Goal: Task Accomplishment & Management: Use online tool/utility

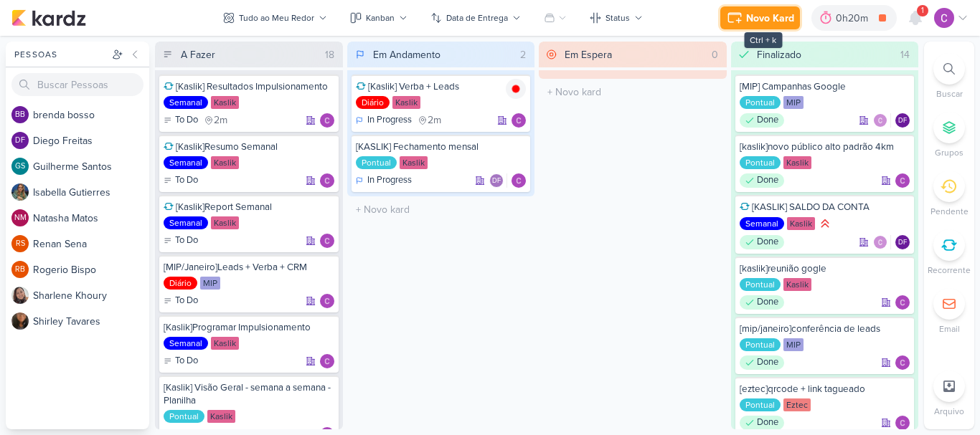
click at [738, 11] on icon at bounding box center [734, 17] width 17 height 17
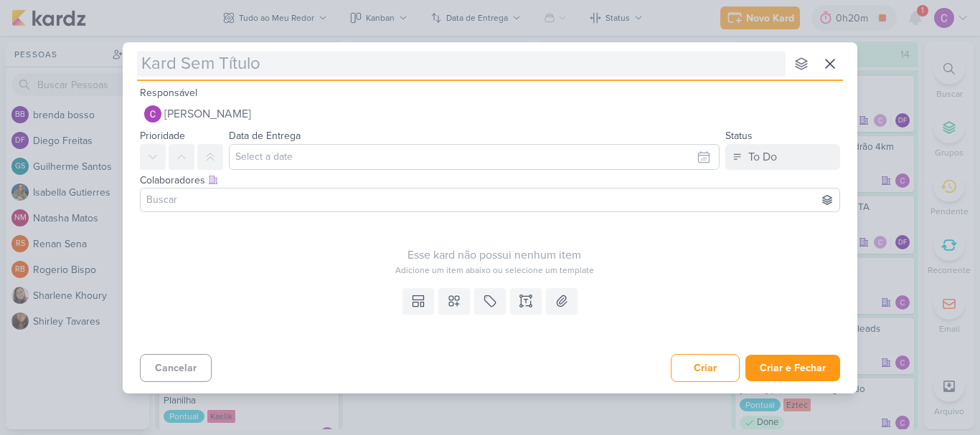
type input "["
type input "[kaslik"
type input "[kaslik]"
type input "[kaslik]colocar"
type input "[kaslik]colocar [v"
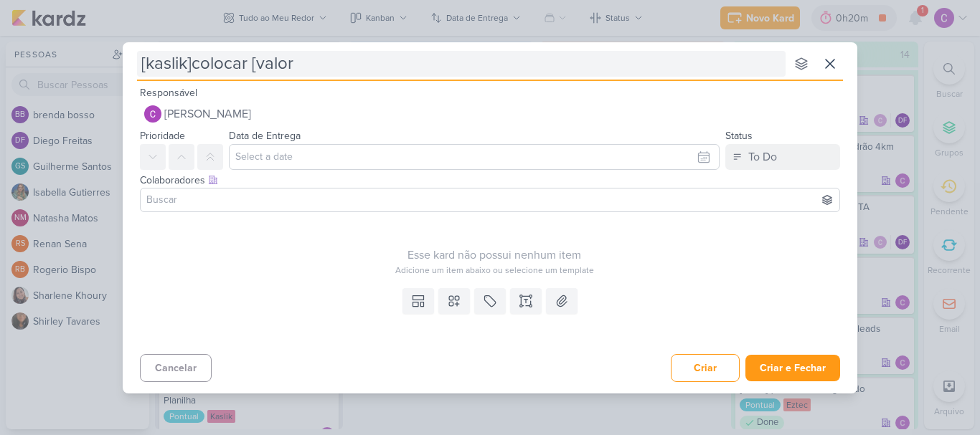
type input "[kaslik]colocar [valor]"
type input "[kaslik]colocar [valor] pe"
type input "[kaslik]colocar [valor] peças"
type input "[kaslik]colocar [valor] peças hmp"
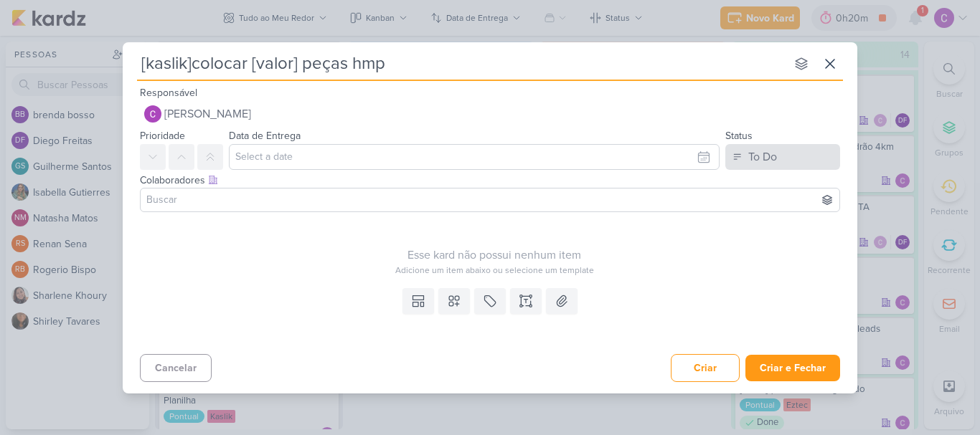
type input "[kaslik]colocar [valor] peças hmp"
click at [767, 156] on div "To Do" at bounding box center [762, 156] width 29 height 17
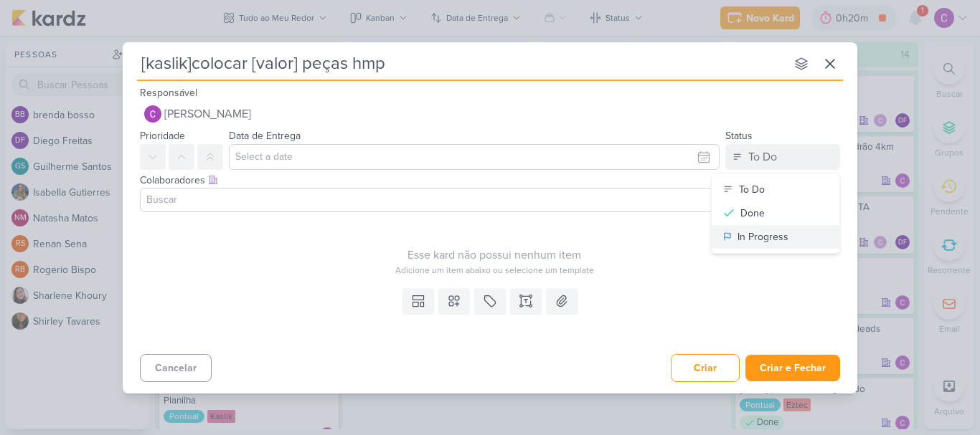
click at [737, 233] on div "In Progress" at bounding box center [762, 236] width 51 height 15
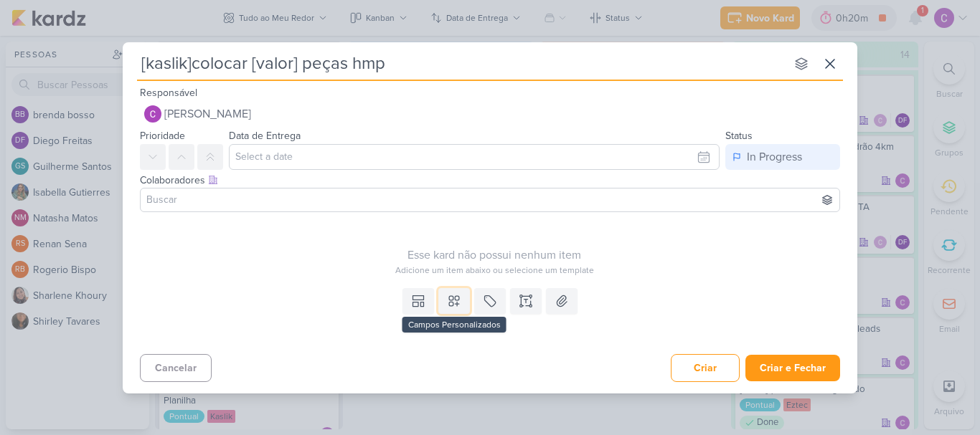
drag, startPoint x: 462, startPoint y: 297, endPoint x: 468, endPoint y: 283, distance: 15.1
click at [461, 297] on button at bounding box center [454, 301] width 32 height 26
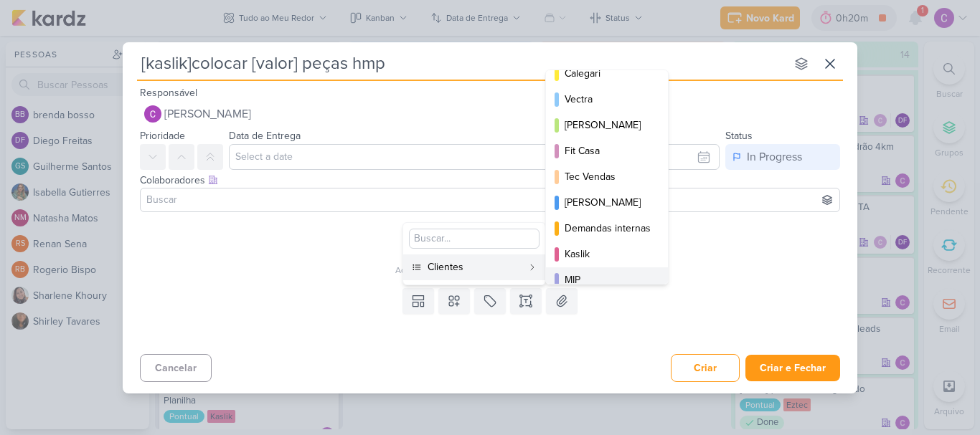
scroll to position [208, 0]
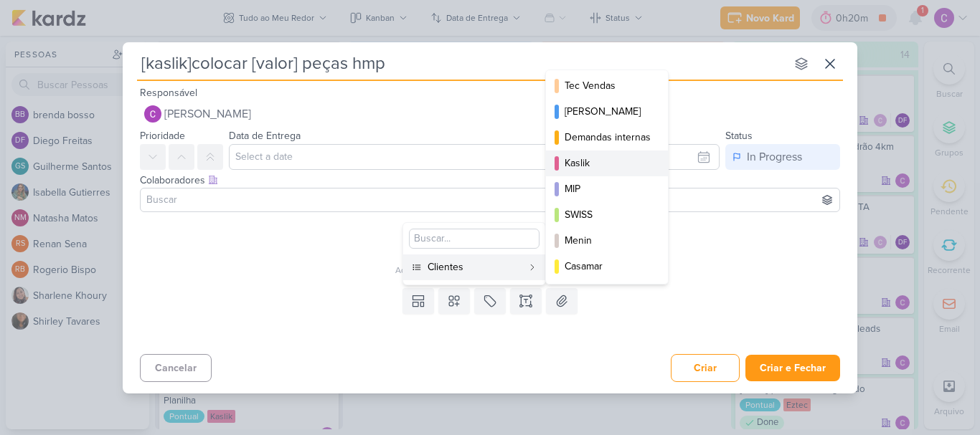
click at [605, 166] on div "Kaslik" at bounding box center [607, 163] width 86 height 15
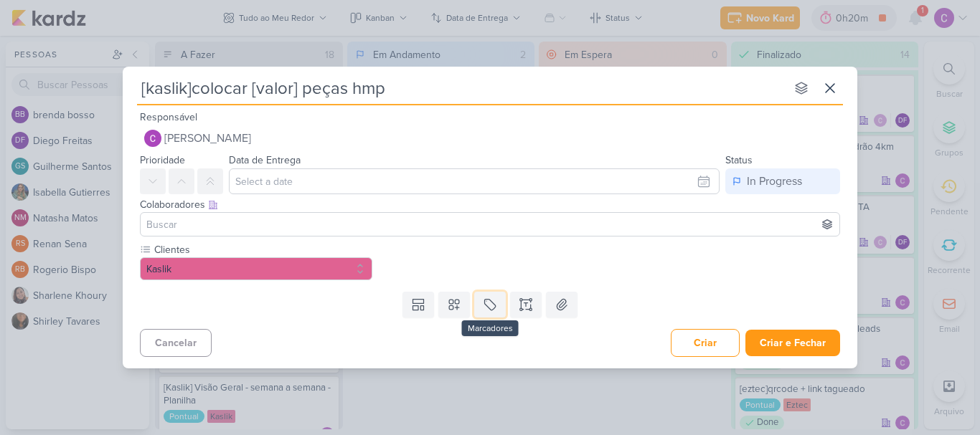
drag, startPoint x: 490, startPoint y: 298, endPoint x: 493, endPoint y: 291, distance: 7.7
click at [493, 294] on button at bounding box center [490, 305] width 32 height 26
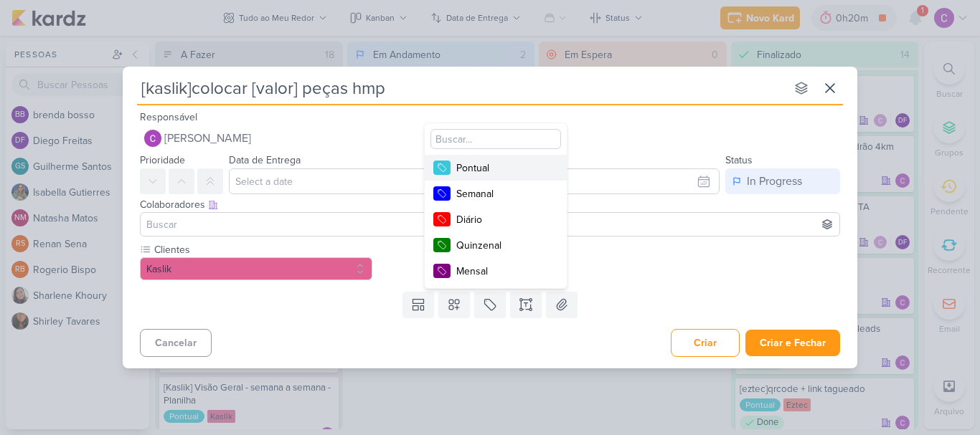
click at [482, 173] on div "Pontual" at bounding box center [502, 168] width 93 height 15
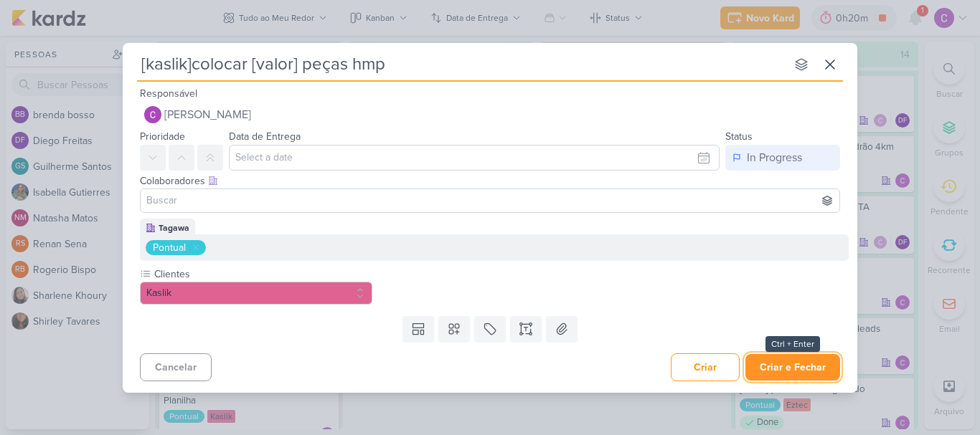
click at [799, 366] on button "Criar e Fechar" at bounding box center [792, 367] width 95 height 27
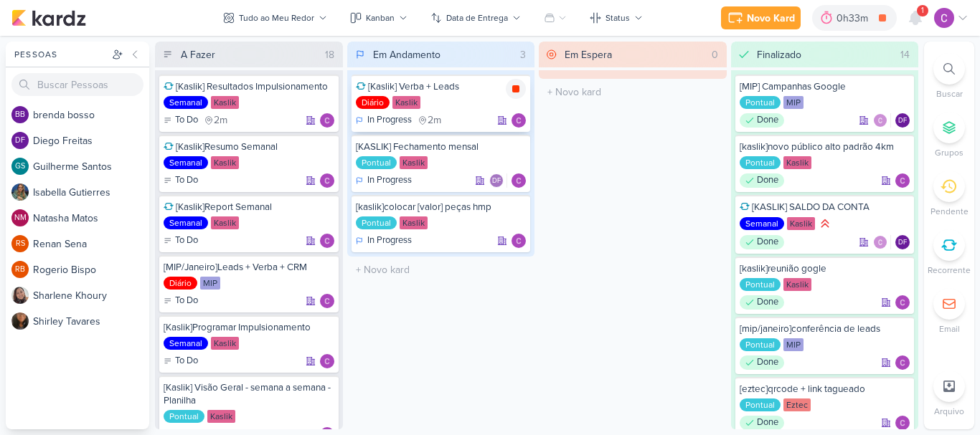
click at [518, 93] on icon at bounding box center [515, 88] width 11 height 11
click at [868, 19] on div "0h33m" at bounding box center [874, 18] width 36 height 15
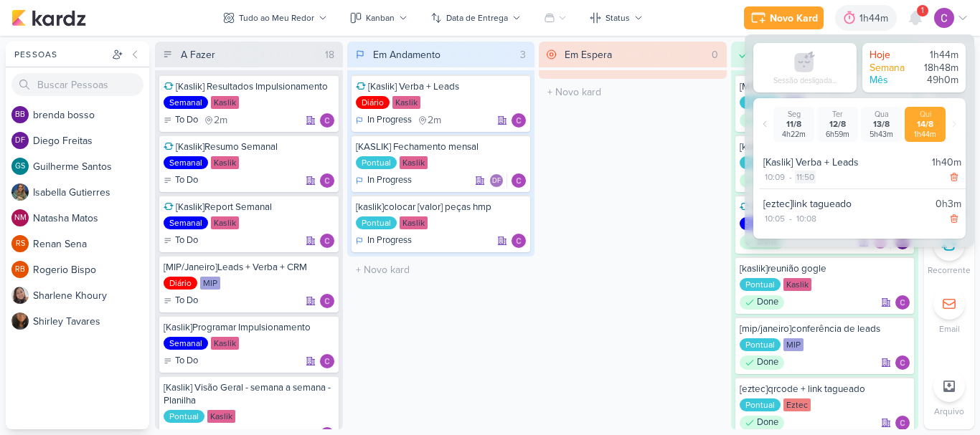
click at [810, 176] on div "11:50" at bounding box center [805, 177] width 21 height 13
select select "11"
click at [831, 194] on select "00 01 02 03 04 05 06 07 08 09 10 11 12 13 14 15 16 17 18 19 20 21 22 23 24 25 2…" at bounding box center [830, 194] width 20 height 17
click at [820, 186] on select "00 01 02 03 04 05 06 07 08 09 10 11 12 13 14 15 16 17 18 19 20 21 22 23 24 25 2…" at bounding box center [830, 194] width 20 height 17
click at [850, 196] on icon at bounding box center [851, 194] width 17 height 17
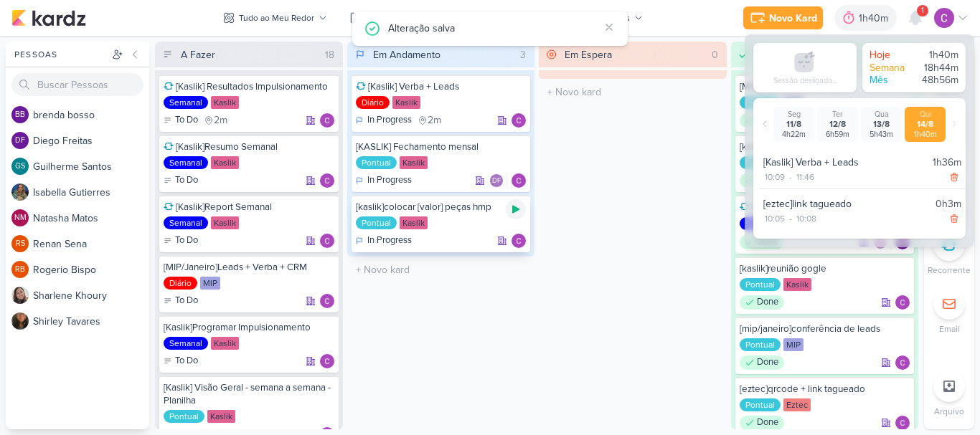
click at [514, 208] on icon at bounding box center [515, 210] width 7 height 8
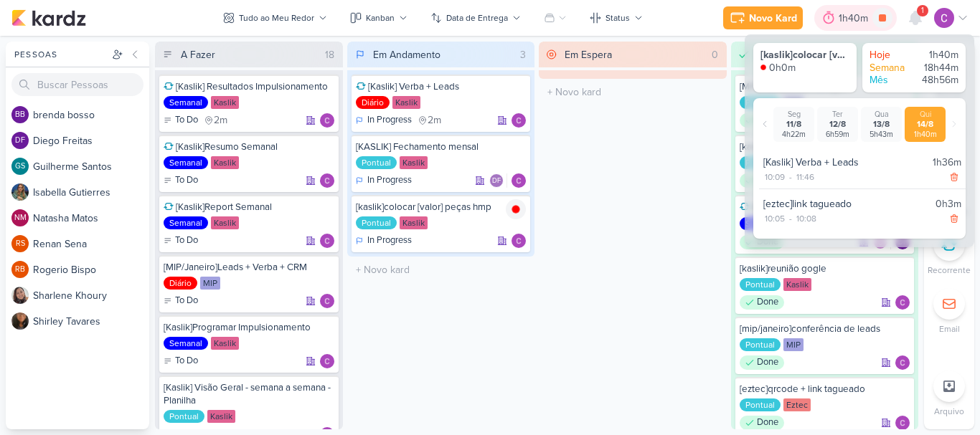
click at [848, 12] on div "1h40m" at bounding box center [855, 18] width 34 height 15
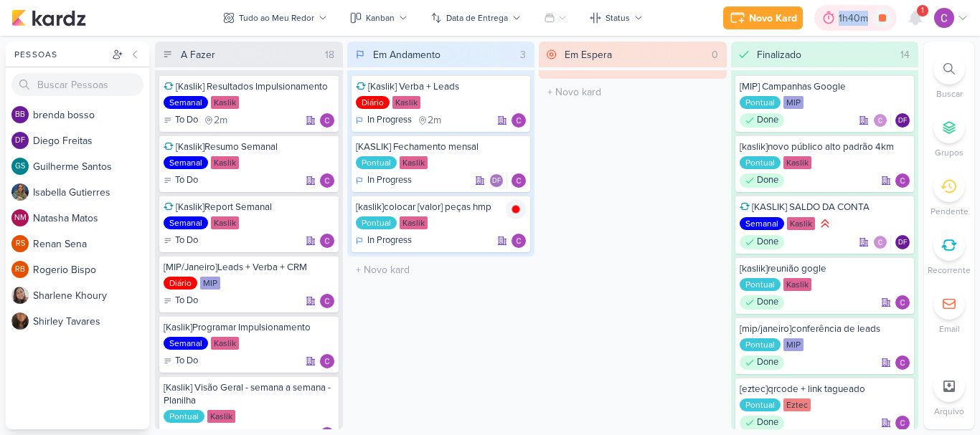
click at [848, 13] on div "1h40m" at bounding box center [855, 18] width 34 height 15
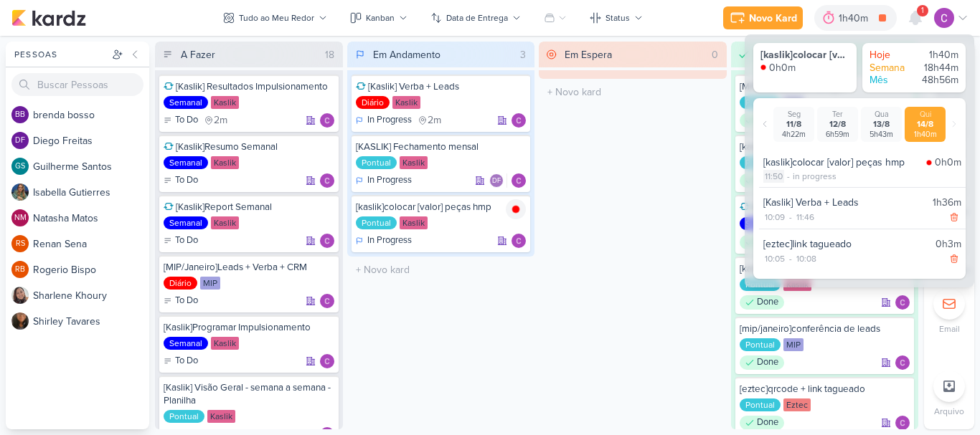
click at [776, 174] on div "11:50" at bounding box center [773, 176] width 21 height 13
click at [800, 194] on select "00 01 02 03 04 05 06 07 08 09 10 11 12 13 14 15 16 17 18 19 20 21 22 23 24 25 2…" at bounding box center [799, 194] width 20 height 17
click at [822, 189] on icon at bounding box center [820, 194] width 17 height 17
click at [660, 242] on div "Em Espera 0 O título do kard deve ter menos que 100 caracteres" at bounding box center [633, 236] width 188 height 388
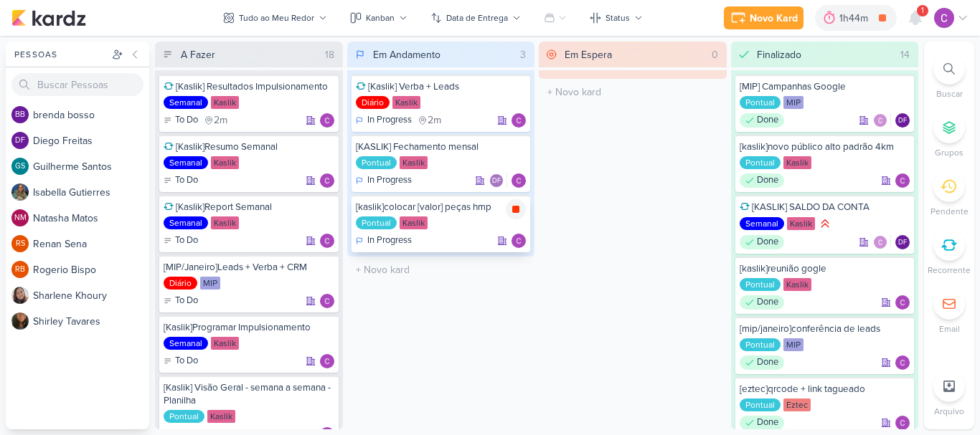
click at [518, 206] on icon at bounding box center [515, 209] width 7 height 7
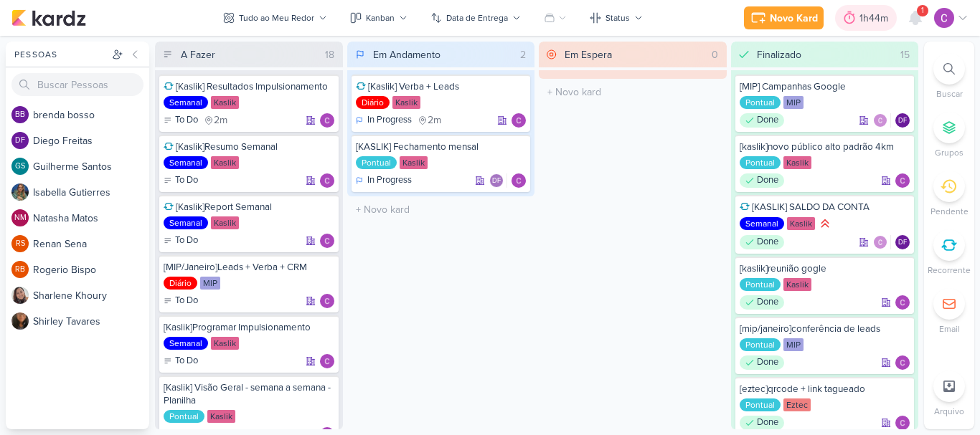
click at [866, 19] on div "1h44m" at bounding box center [875, 18] width 33 height 15
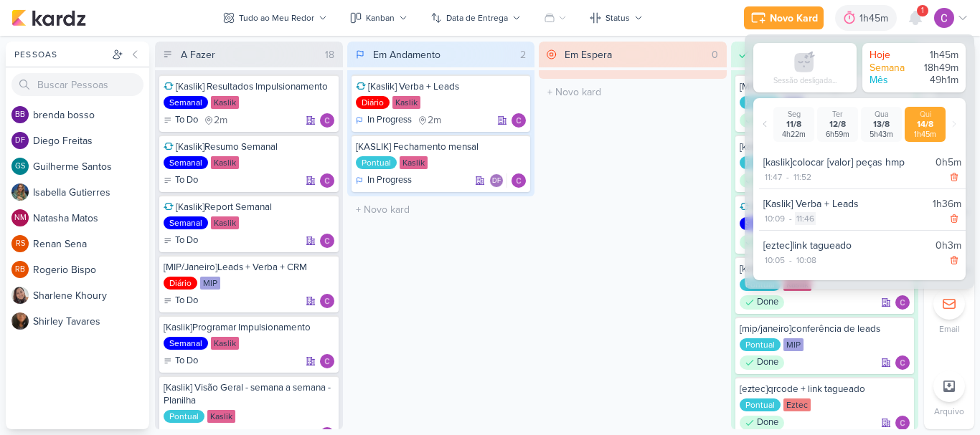
click at [805, 217] on div "11:46" at bounding box center [805, 218] width 21 height 13
select select "46"
click at [832, 238] on select "00 01 02 03 04 05 06 07 08 09 10 11 12 13 14 15 16 17 18 19 20 21 22 23 24 25 2…" at bounding box center [830, 236] width 20 height 17
click at [805, 239] on select "00 01 02 03 04 05 06 07 08 09 10 11 12 13 14 15 16 17 18 19 20 21 22 23" at bounding box center [805, 236] width 20 height 17
select select "10"
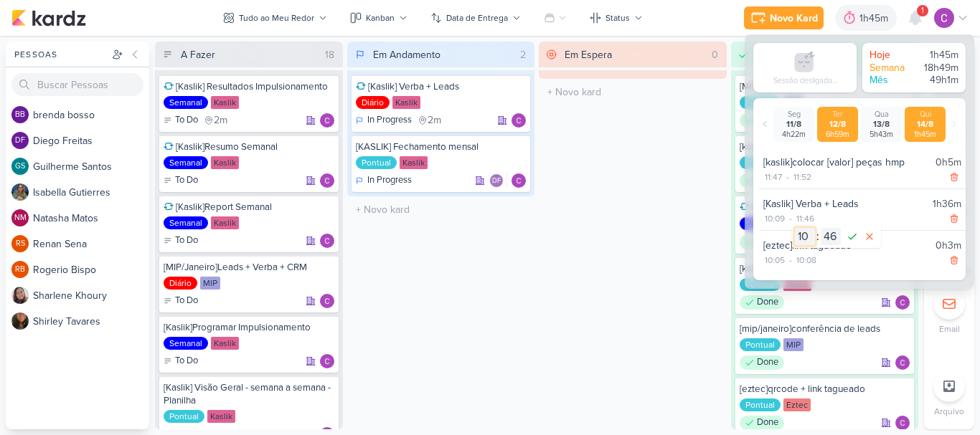
click at [795, 228] on select "00 01 02 03 04 05 06 07 08 09 10 11 12 13 14 15 16 17 18 19 20 21 22 23" at bounding box center [805, 236] width 20 height 17
click at [832, 237] on select "00 01 02 03 04 05 06 07 08 09 10 11 12 13 14 15 16 17 18 19 20 21 22 23 24 25 2…" at bounding box center [830, 236] width 20 height 17
select select "52"
click at [820, 228] on select "00 01 02 03 04 05 06 07 08 09 10 11 12 13 14 15 16 17 18 19 20 21 22 23 24 25 2…" at bounding box center [830, 236] width 20 height 17
click at [850, 234] on icon at bounding box center [851, 236] width 17 height 17
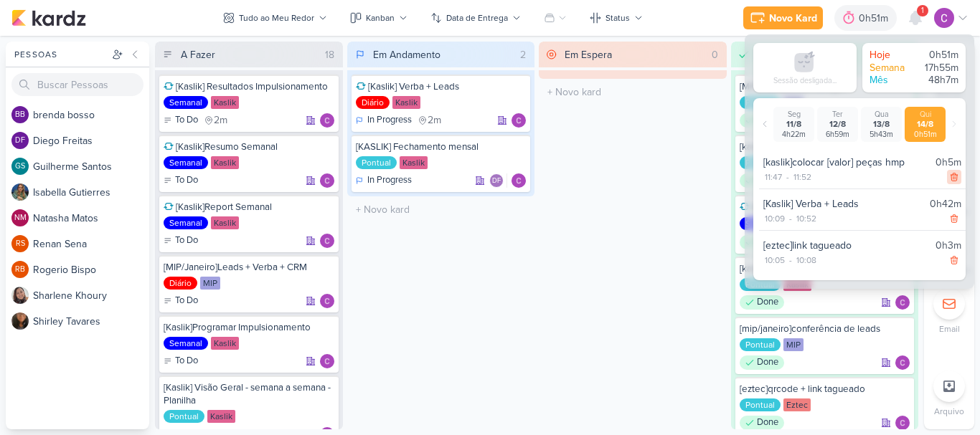
click at [949, 176] on icon at bounding box center [954, 177] width 10 height 10
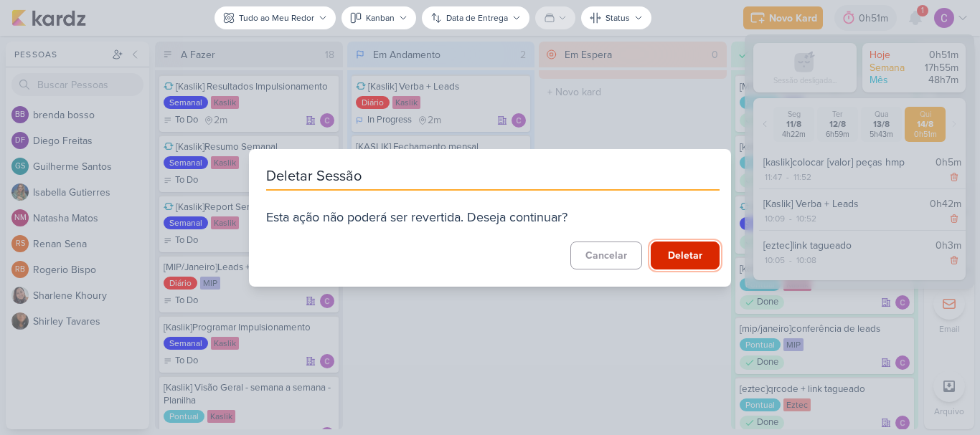
click at [696, 256] on button "Deletar" at bounding box center [684, 256] width 69 height 28
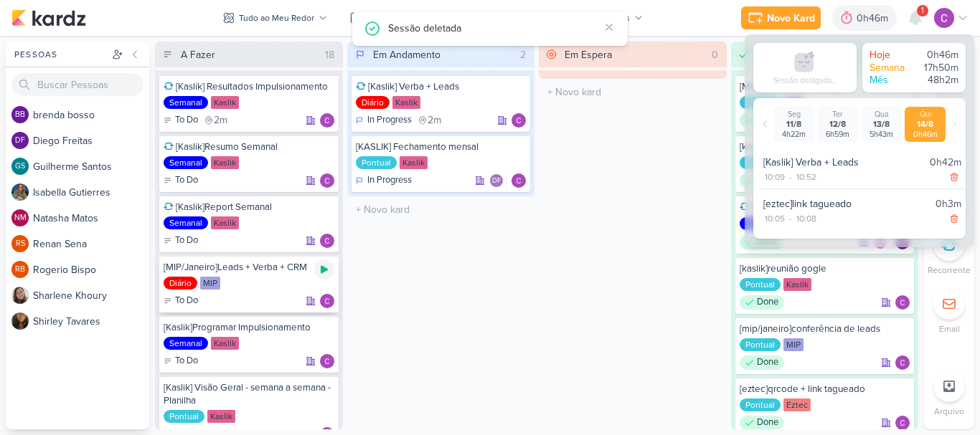
click at [320, 270] on icon at bounding box center [323, 269] width 11 height 11
click at [860, 24] on div "0h46m" at bounding box center [874, 18] width 36 height 15
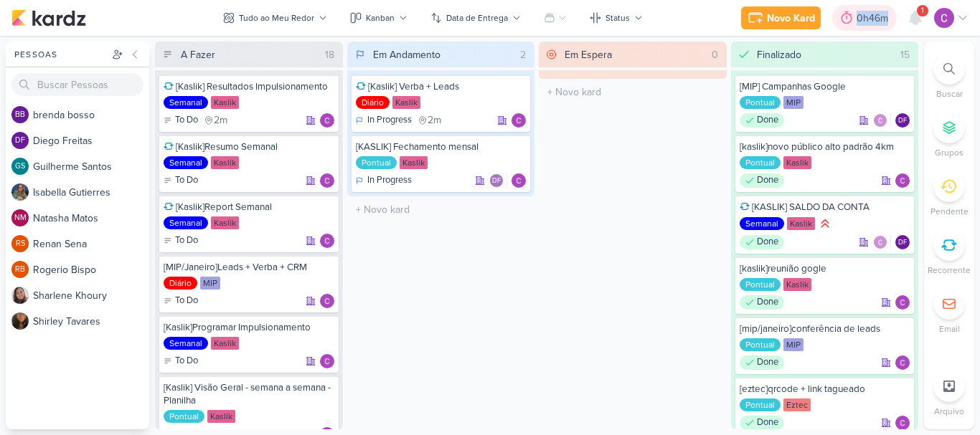
click at [860, 24] on div "0h46m" at bounding box center [874, 18] width 36 height 15
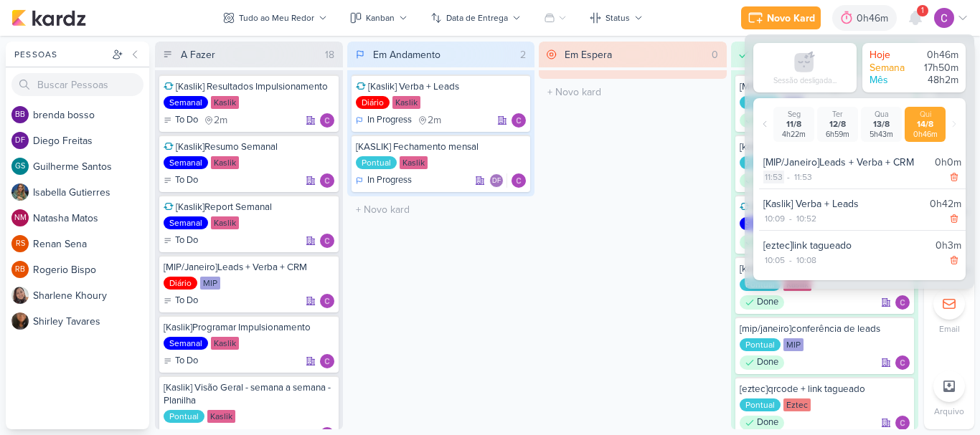
click at [774, 173] on div "11:53" at bounding box center [773, 177] width 21 height 13
select select "11"
select select "53"
drag, startPoint x: 769, startPoint y: 193, endPoint x: 803, endPoint y: 193, distance: 33.7
click at [769, 193] on select "00 01 02 03 04 05 06 07 08 09 10 11 12 13 14 15 16 17 18 19 20 21 22 23" at bounding box center [773, 194] width 20 height 17
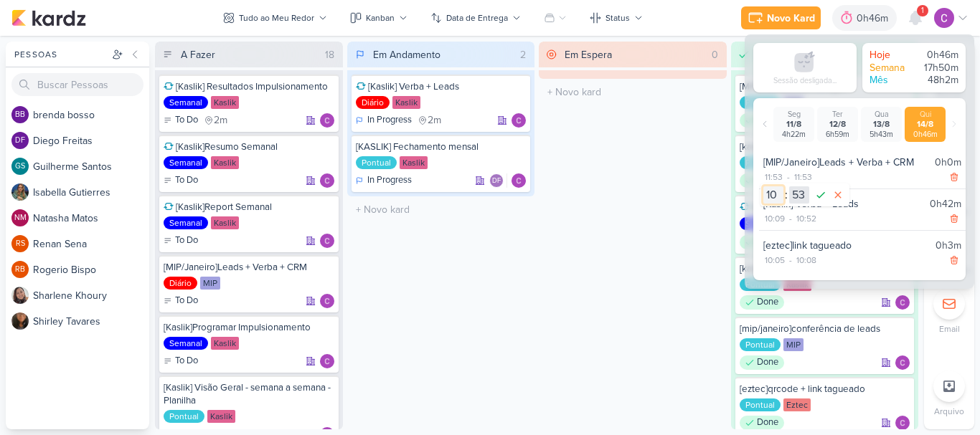
click at [763, 186] on select "00 01 02 03 04 05 06 07 08 09 10 11 12 13 14 15 16 17 18 19 20 21 22 23" at bounding box center [773, 194] width 20 height 17
click at [822, 192] on icon at bounding box center [820, 194] width 17 height 17
click at [810, 179] on div "11:53" at bounding box center [805, 177] width 21 height 13
select select "11"
click at [830, 196] on select "00 01 02 03 04 05 06 07 08 09 10 11 12 13 14 15 16 17 18 19 20 21 22 23 24 25 2…" at bounding box center [830, 194] width 20 height 17
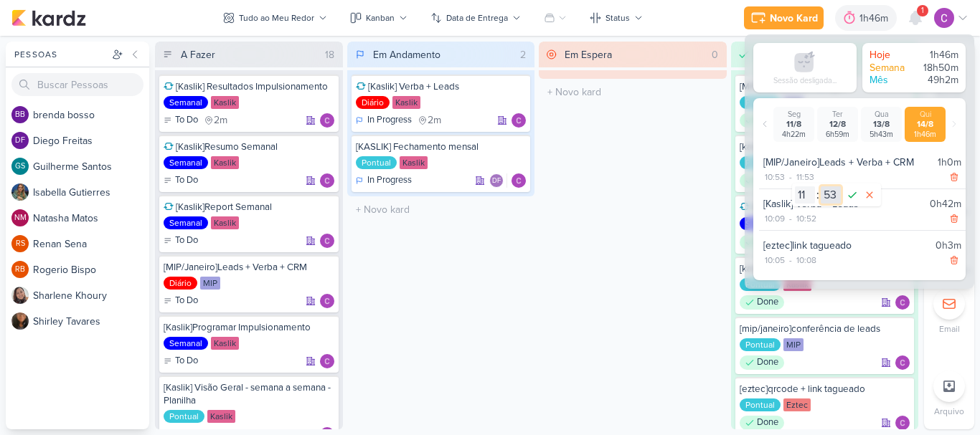
select select "46"
click at [820, 186] on select "00 01 02 03 04 05 06 07 08 09 10 11 12 13 14 15 16 17 18 19 20 21 22 23 24 25 2…" at bounding box center [830, 194] width 20 height 17
click at [850, 199] on icon at bounding box center [851, 194] width 17 height 17
click at [668, 155] on div "Em Espera 0 O título do kard deve ter menos que 100 caracteres" at bounding box center [633, 236] width 188 height 388
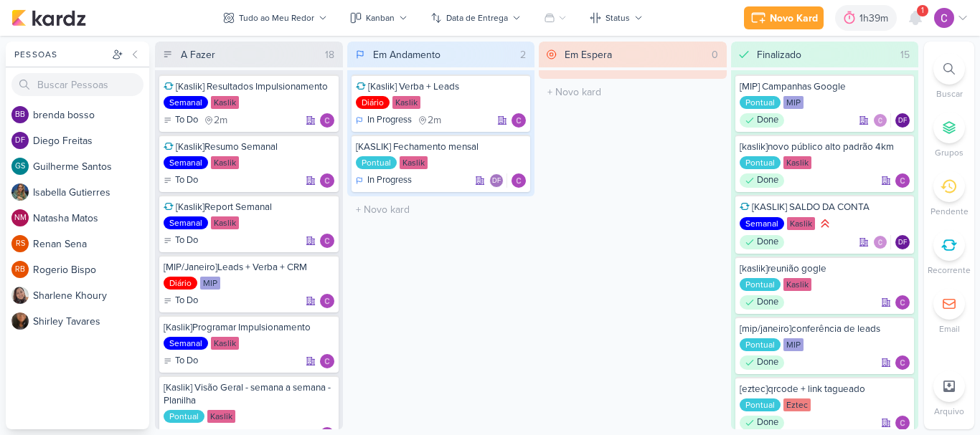
click at [950, 70] on icon at bounding box center [948, 68] width 11 height 11
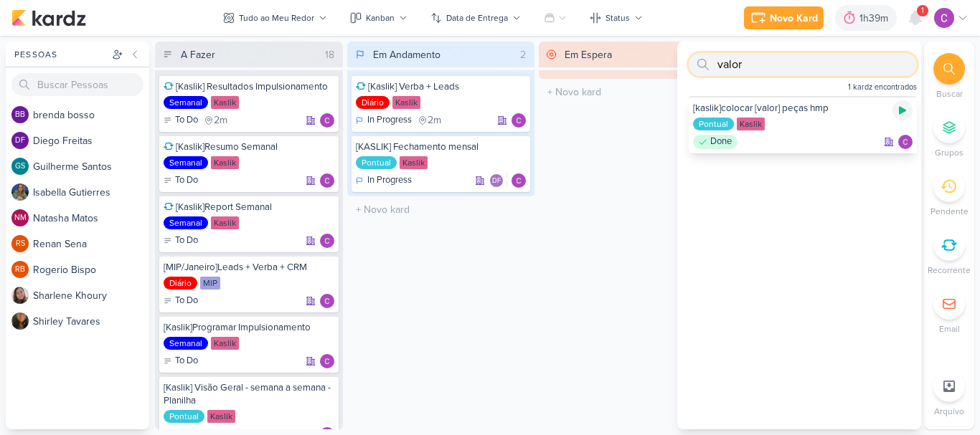
type input "valor"
click at [901, 110] on icon at bounding box center [901, 110] width 11 height 11
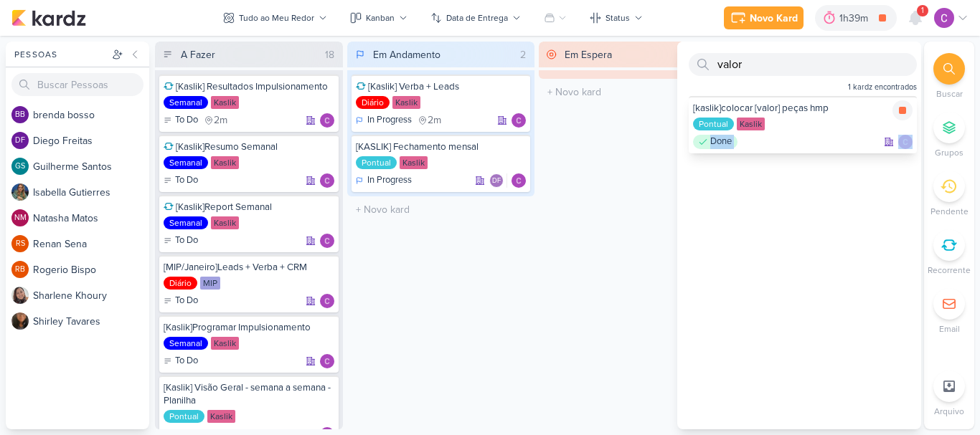
click at [901, 110] on icon at bounding box center [901, 110] width 11 height 11
click at [867, 15] on div "1h39m" at bounding box center [855, 18] width 33 height 15
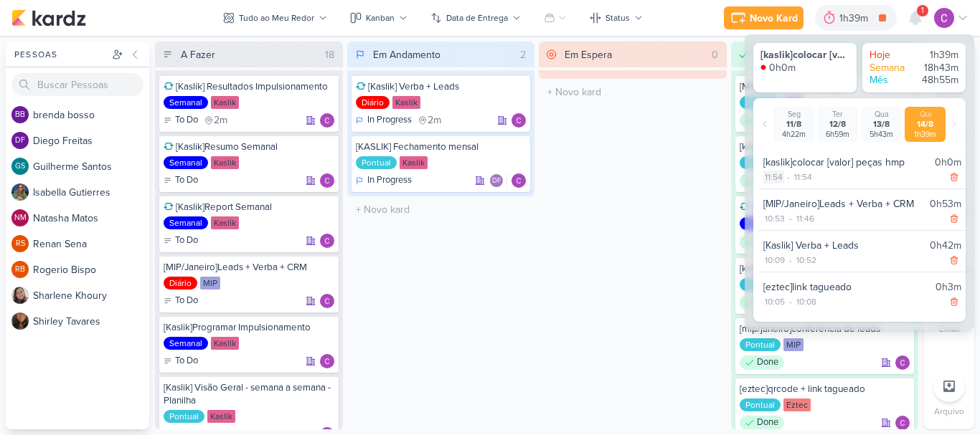
click at [774, 177] on div "11:54" at bounding box center [773, 177] width 21 height 13
click at [797, 196] on select "00 01 02 03 04 05 06 07 08 09 10 11 12 13 14 15 16 17 18 19 20 21 22 23 24 25 2…" at bounding box center [799, 194] width 20 height 17
click at [789, 186] on select "00 01 02 03 04 05 06 07 08 09 10 11 12 13 14 15 16 17 18 19 20 21 22 23 24 25 2…" at bounding box center [799, 194] width 20 height 17
click at [820, 196] on icon at bounding box center [820, 195] width 9 height 6
click at [777, 177] on div "11:54" at bounding box center [773, 177] width 21 height 13
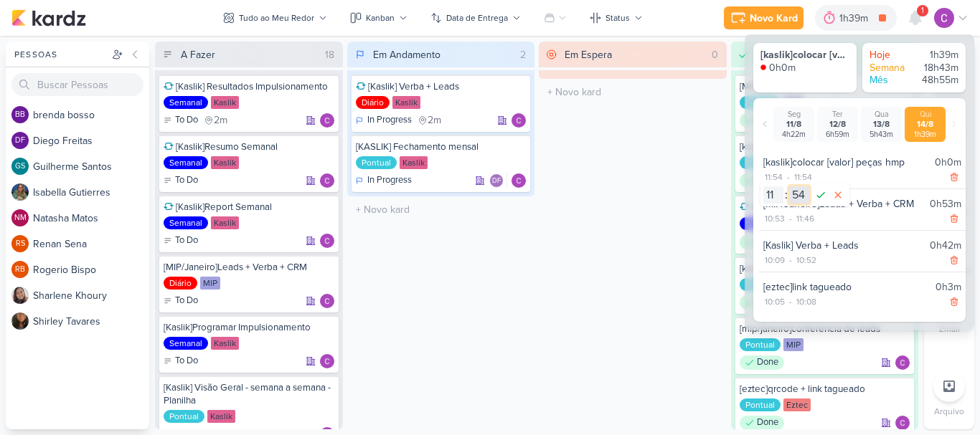
click at [802, 201] on select "00 01 02 03 04 05 06 07 08 09 10 11 12 13 14 15 16 17 18 19 20 21 22 23 24 25 2…" at bounding box center [799, 194] width 20 height 17
click at [789, 186] on select "00 01 02 03 04 05 06 07 08 09 10 11 12 13 14 15 16 17 18 19 20 21 22 23 24 25 2…" at bounding box center [799, 194] width 20 height 17
click at [820, 199] on icon at bounding box center [820, 194] width 17 height 17
click at [809, 179] on div "11:54" at bounding box center [802, 177] width 21 height 13
select select "54"
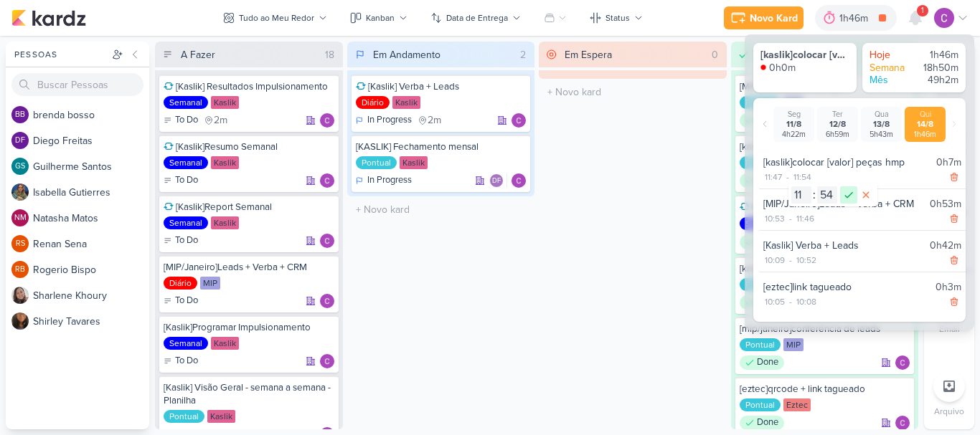
click at [850, 198] on icon at bounding box center [848, 194] width 17 height 17
click at [916, 21] on icon at bounding box center [914, 17] width 11 height 13
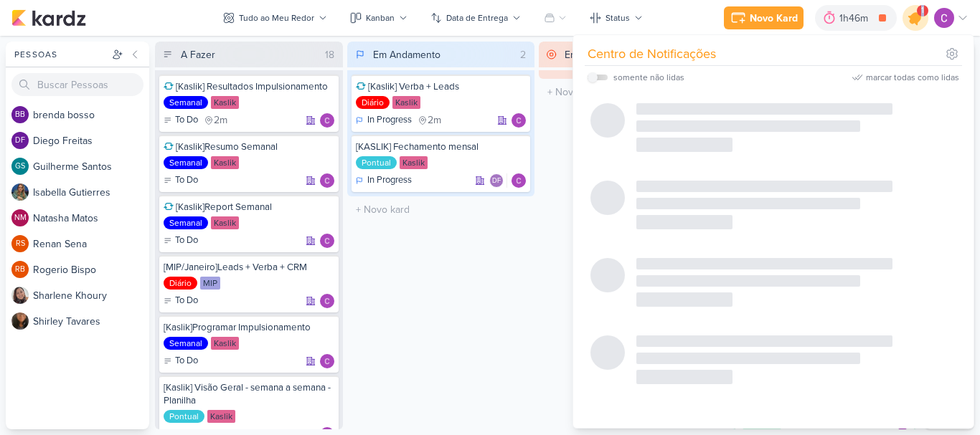
click at [916, 21] on icon at bounding box center [914, 17] width 17 height 17
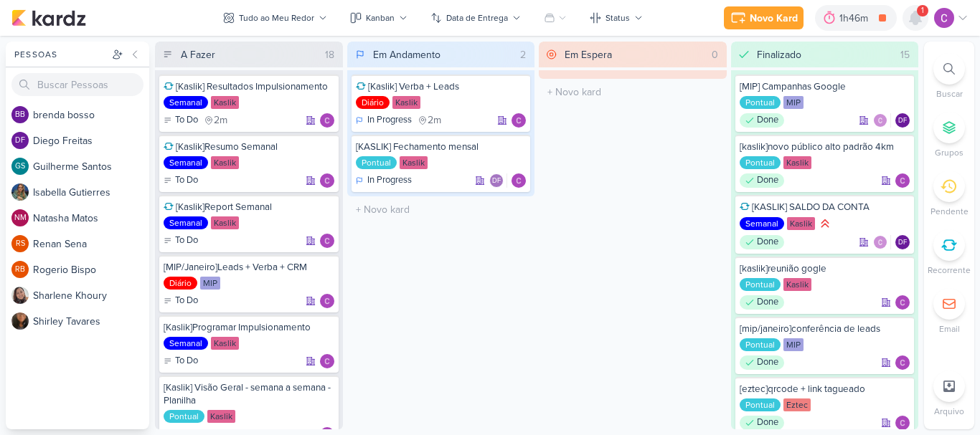
click at [916, 21] on icon at bounding box center [914, 17] width 11 height 13
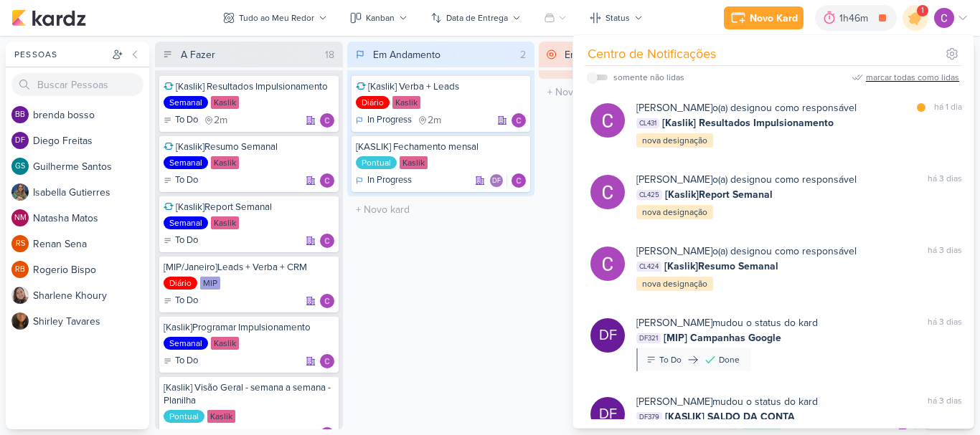
click at [903, 80] on div "marcar todas como lidas" at bounding box center [912, 77] width 93 height 13
drag, startPoint x: 921, startPoint y: 1, endPoint x: 921, endPoint y: 9, distance: 7.9
click at [921, 1] on div "Novo Kard Ctrl + k 1h46m [kaslik]colocar [valor] peças hmp 0h0m Hoje 1h46m Sema…" at bounding box center [489, 18] width 957 height 36
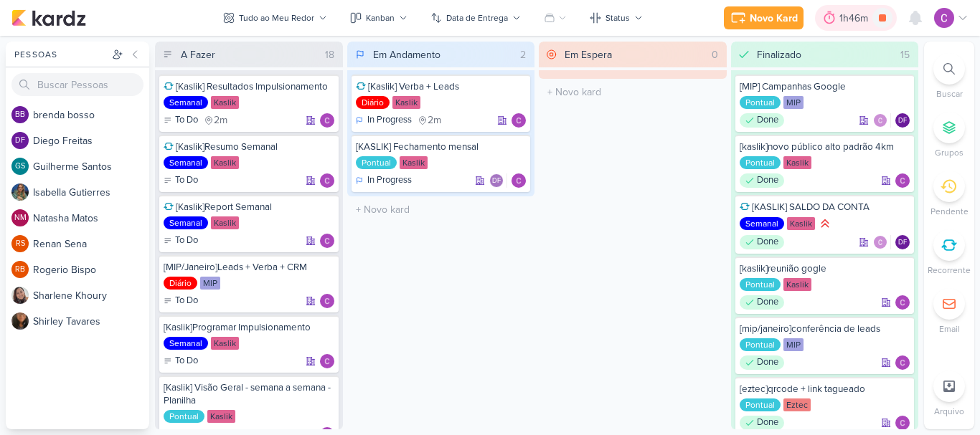
click at [854, 22] on div "1h46m" at bounding box center [855, 18] width 33 height 15
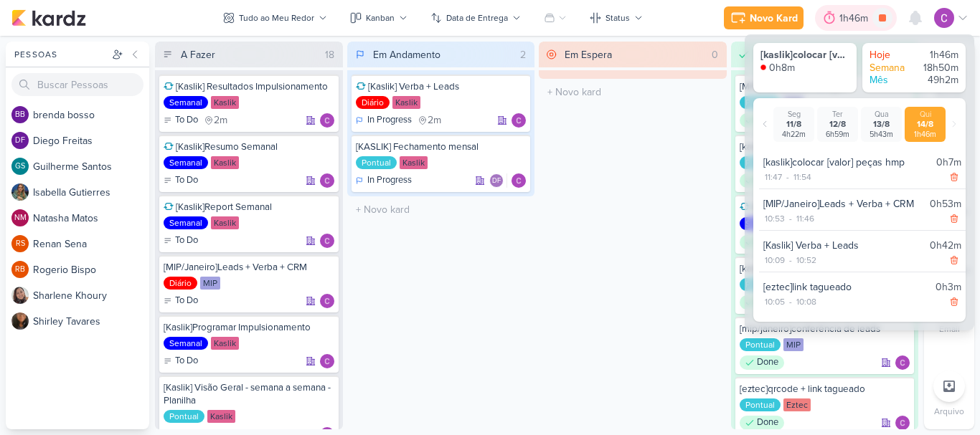
click at [854, 22] on div "1h46m" at bounding box center [855, 18] width 33 height 15
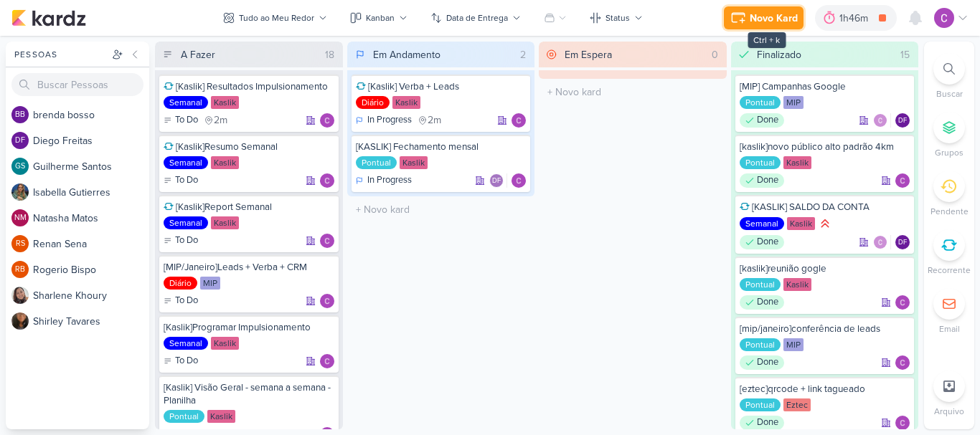
click at [744, 14] on icon at bounding box center [737, 14] width 12 height 0
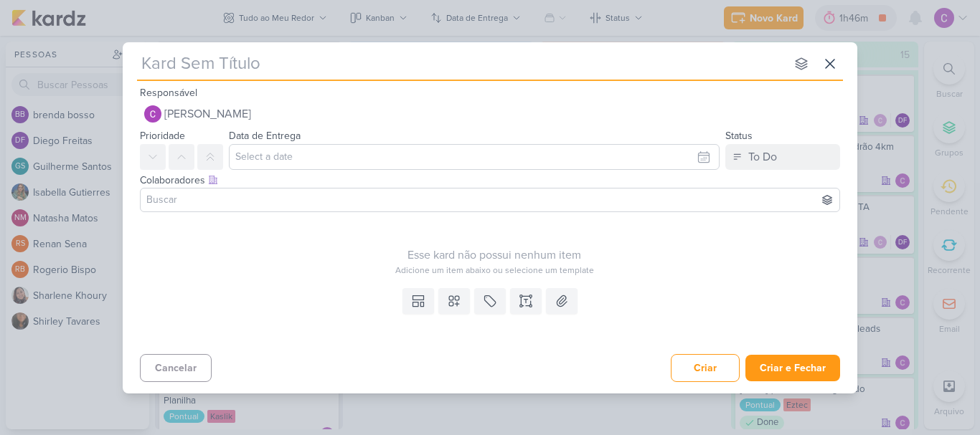
type input "["
type input "[k"
type input "[kaslik"
type input "[kaslik]a"
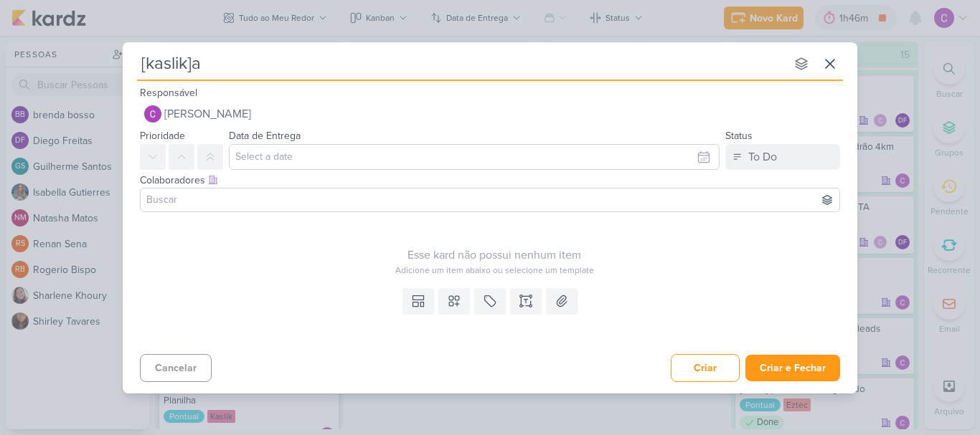
type input "[kaslik]at"
type input "[kaslik]atu"
type input "[kaslik]atualizaç"
type input "[kaslik]atualização"
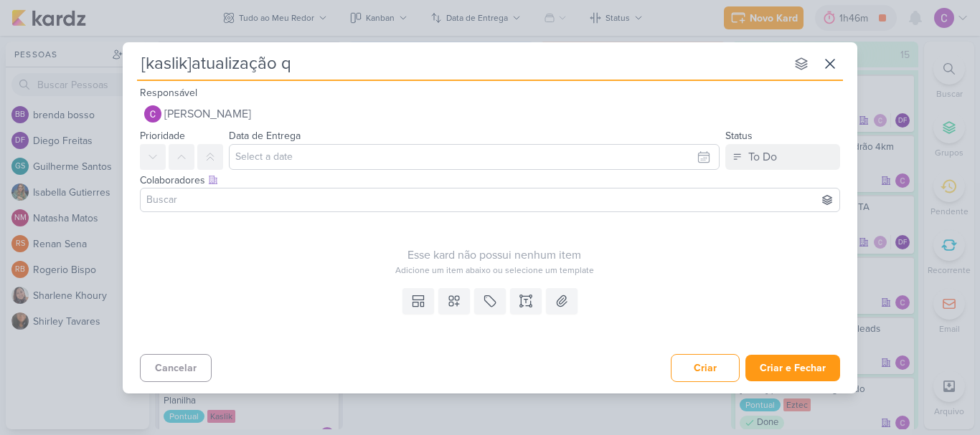
type input "[kaslik]atualização qa"
click at [782, 158] on button "To Do" at bounding box center [782, 157] width 115 height 26
click at [760, 232] on div "In Progress" at bounding box center [762, 236] width 51 height 15
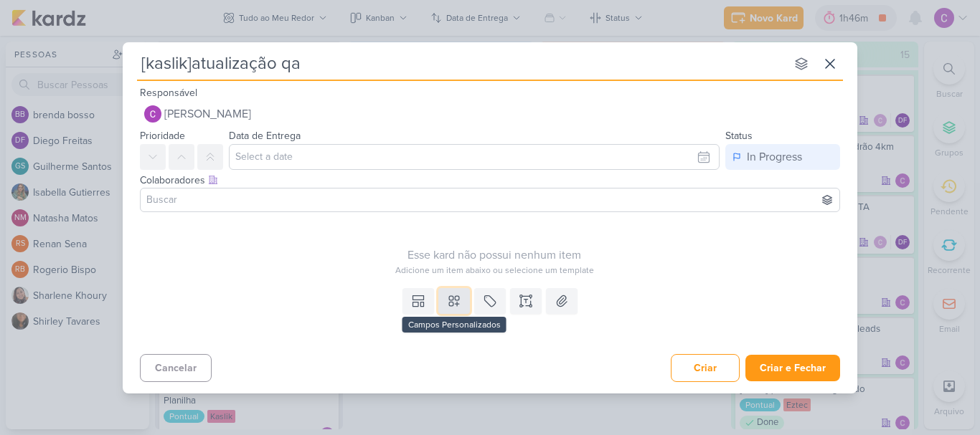
drag, startPoint x: 449, startPoint y: 302, endPoint x: 457, endPoint y: 299, distance: 9.1
click at [450, 301] on icon at bounding box center [454, 301] width 14 height 14
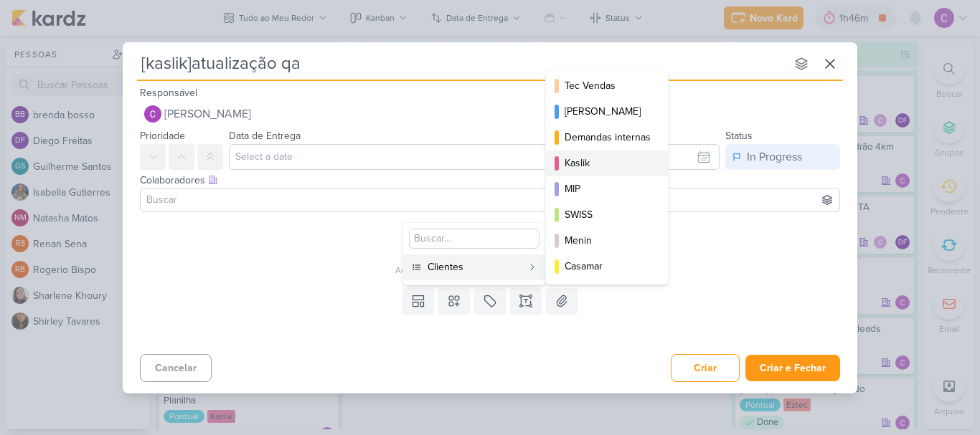
click at [592, 167] on div "Kaslik" at bounding box center [607, 163] width 86 height 15
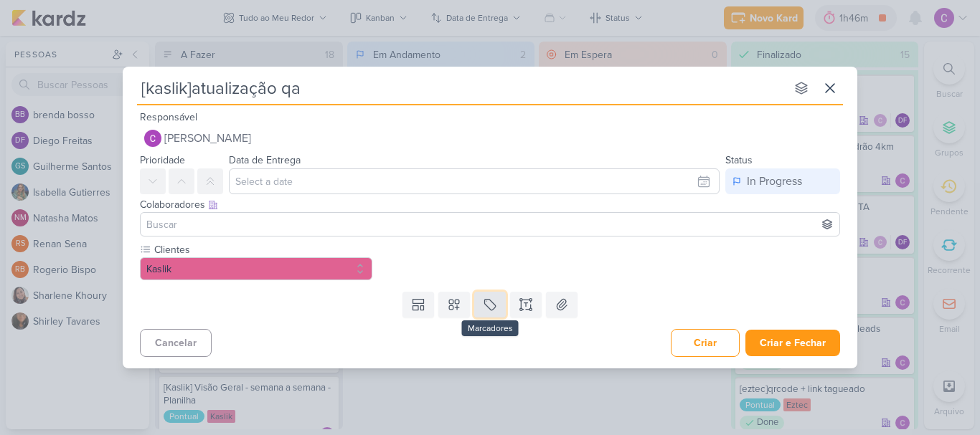
click at [493, 305] on icon at bounding box center [490, 305] width 14 height 14
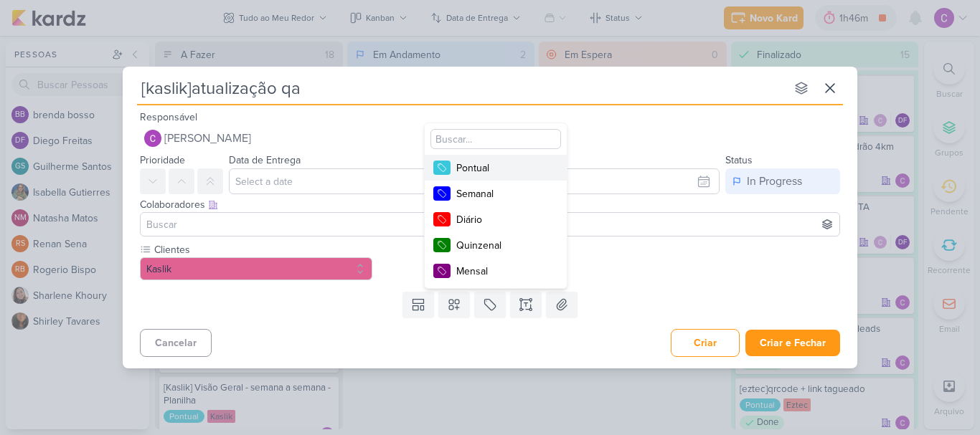
click at [517, 161] on div "Pontual" at bounding box center [502, 168] width 93 height 15
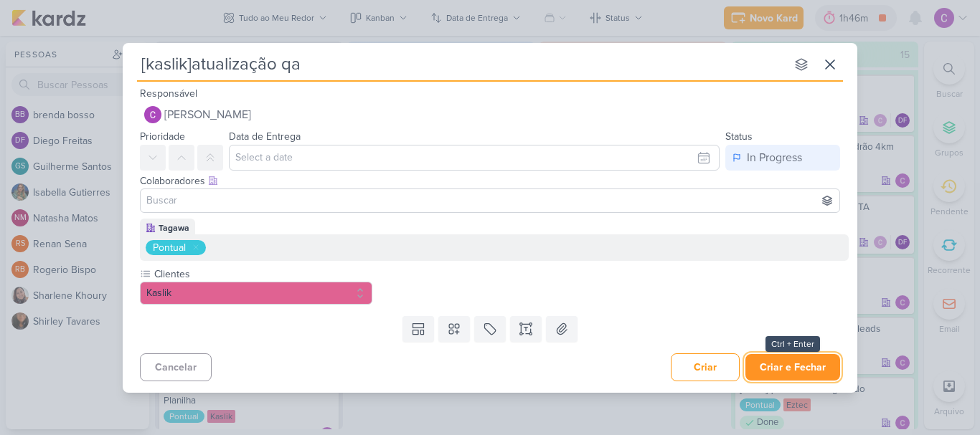
click at [817, 368] on button "Criar e Fechar" at bounding box center [792, 367] width 95 height 27
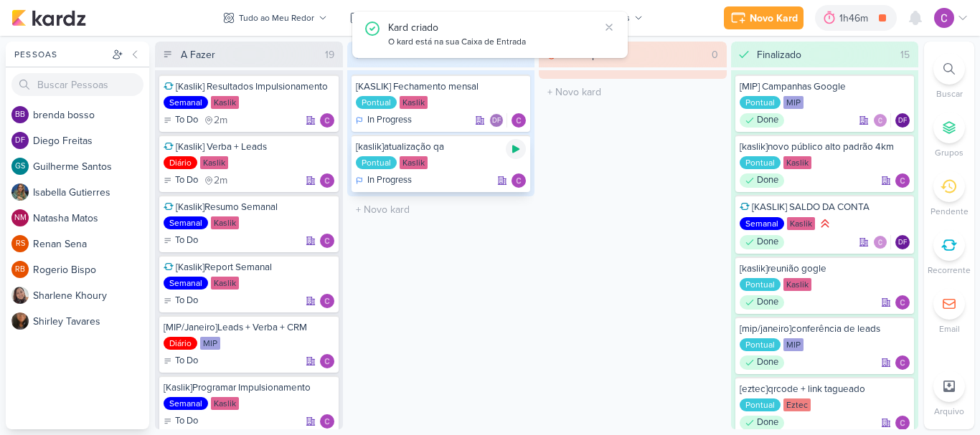
click at [514, 151] on icon at bounding box center [515, 150] width 7 height 8
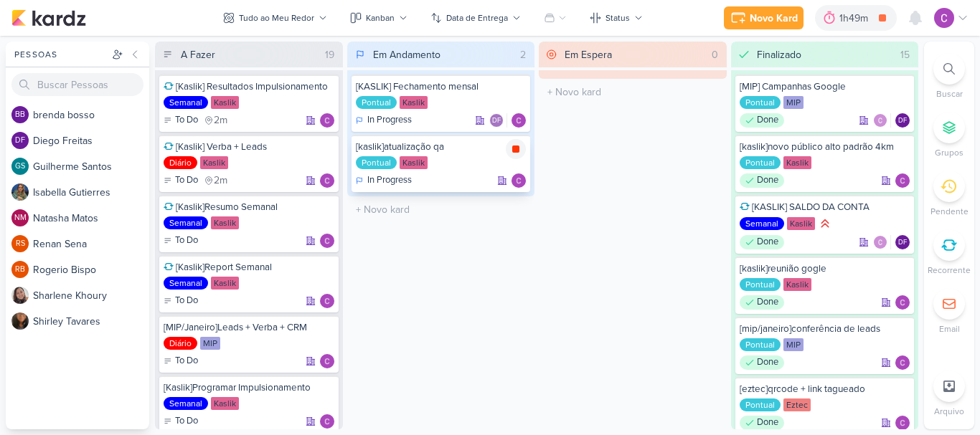
click at [515, 146] on icon at bounding box center [515, 149] width 7 height 7
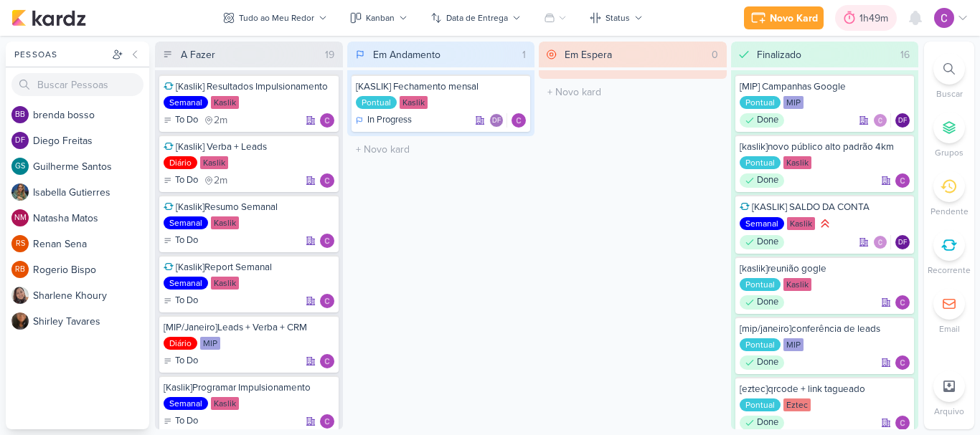
click at [866, 24] on div "1h49m" at bounding box center [875, 18] width 33 height 15
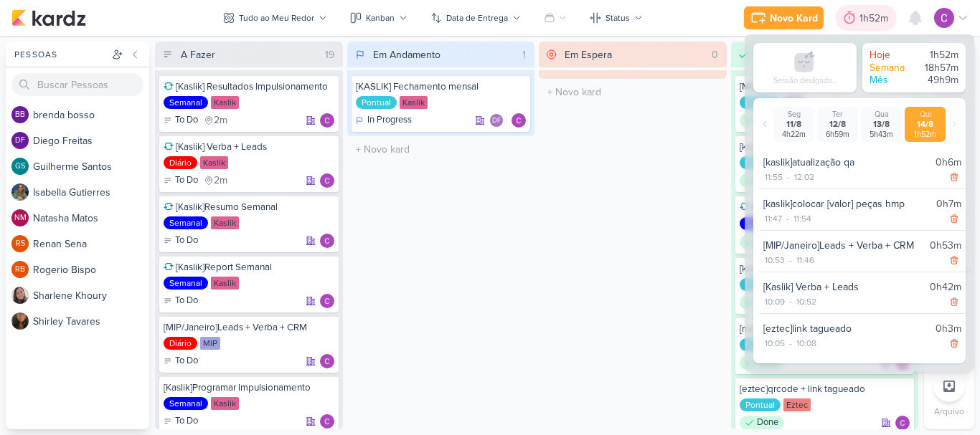
click at [866, 24] on div "1h52m" at bounding box center [875, 18] width 33 height 15
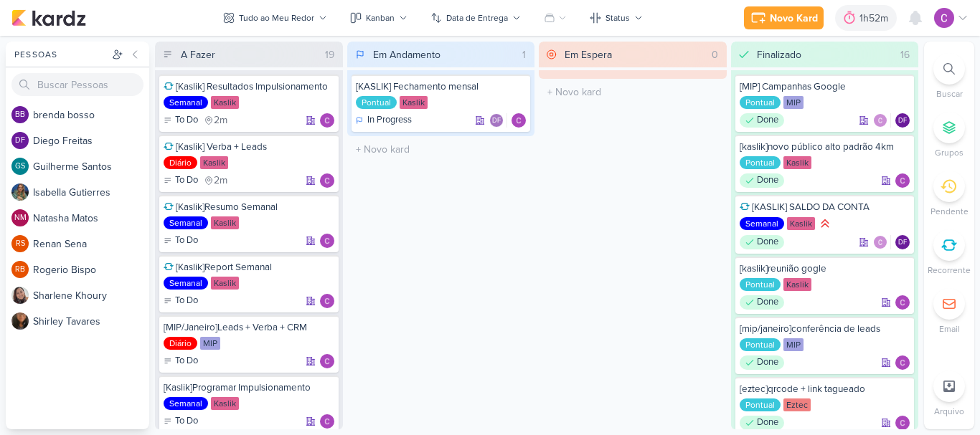
click at [962, 75] on div at bounding box center [949, 69] width 32 height 32
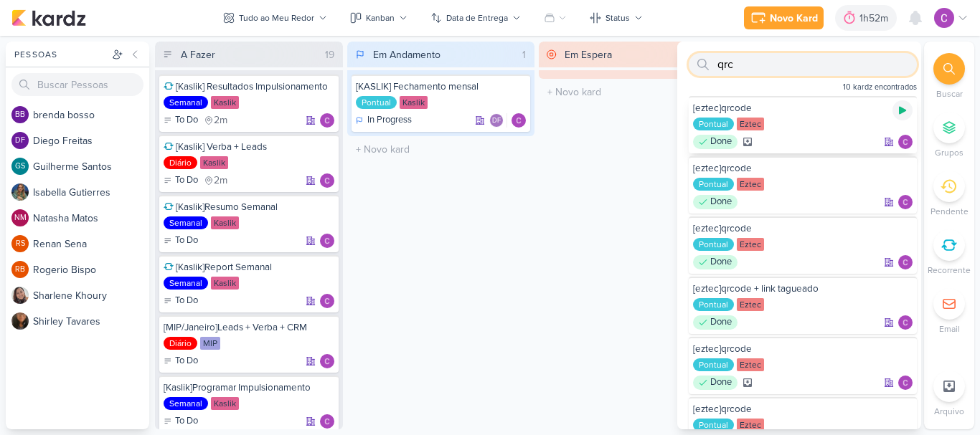
type input "qrc"
click at [899, 113] on icon at bounding box center [901, 110] width 11 height 11
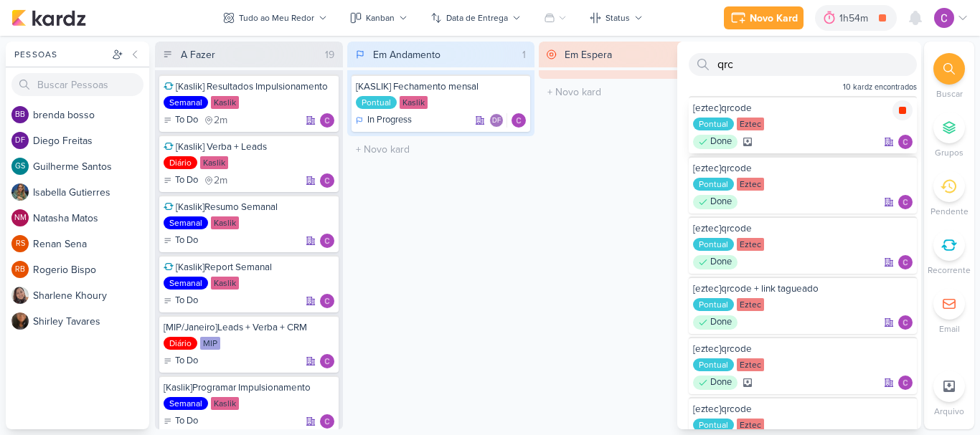
click at [898, 110] on icon at bounding box center [901, 110] width 7 height 7
click at [866, 21] on div "1h54m" at bounding box center [875, 18] width 33 height 15
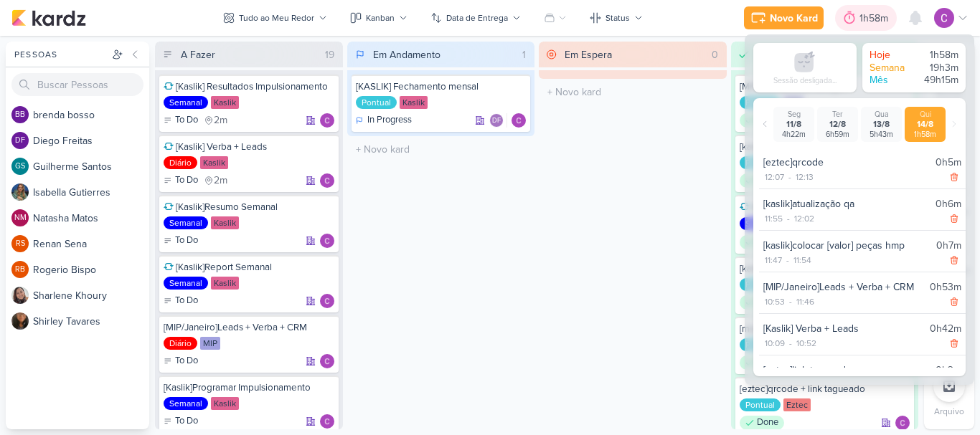
click at [866, 21] on div "1h58m" at bounding box center [875, 18] width 33 height 15
